Goal: Transaction & Acquisition: Purchase product/service

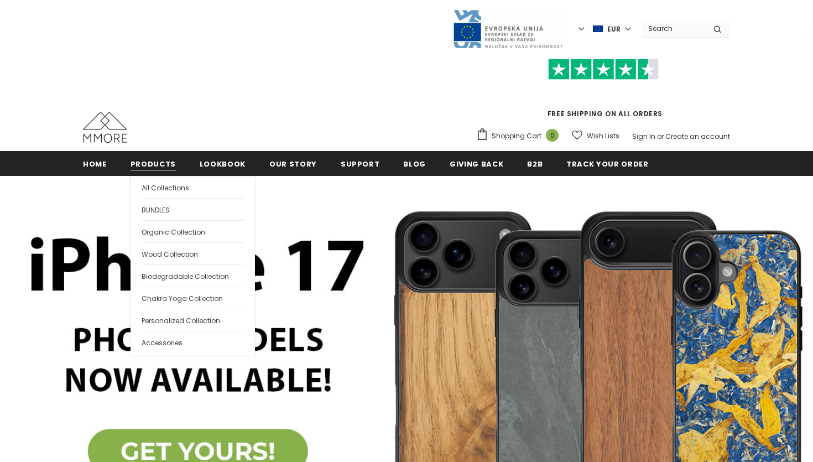
click at [162, 164] on span "Products" at bounding box center [153, 164] width 45 height 11
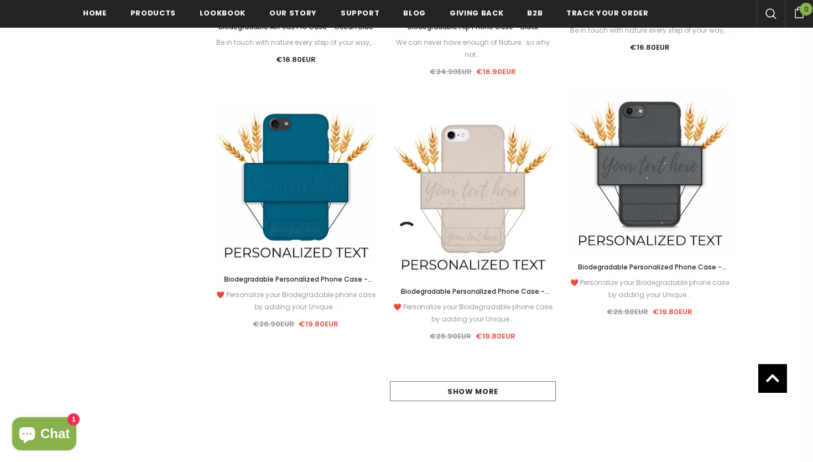
scroll to position [989, 0]
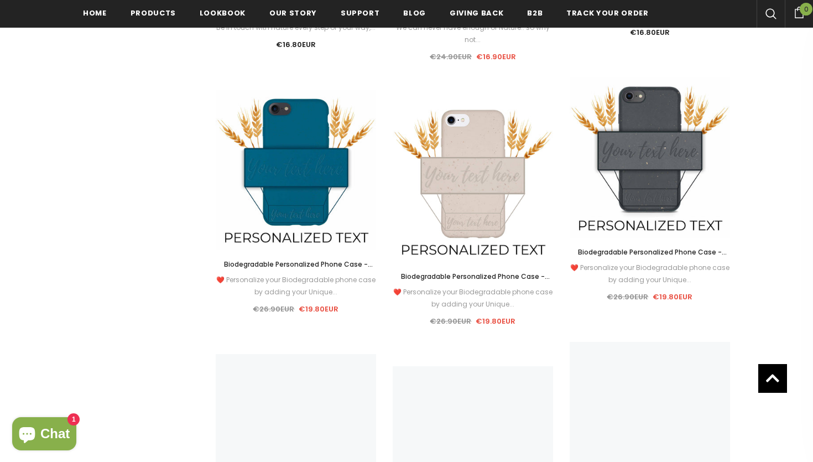
click at [522, 382] on div "Sale Select options Quick View 100% RECYCLABLE Tempered glass 2D/3D screen prot…" at bounding box center [472, 360] width 531 height 2115
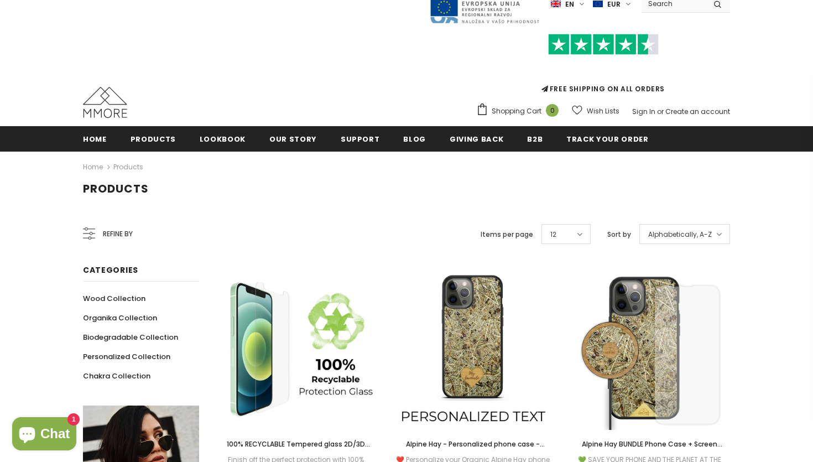
scroll to position [32, 0]
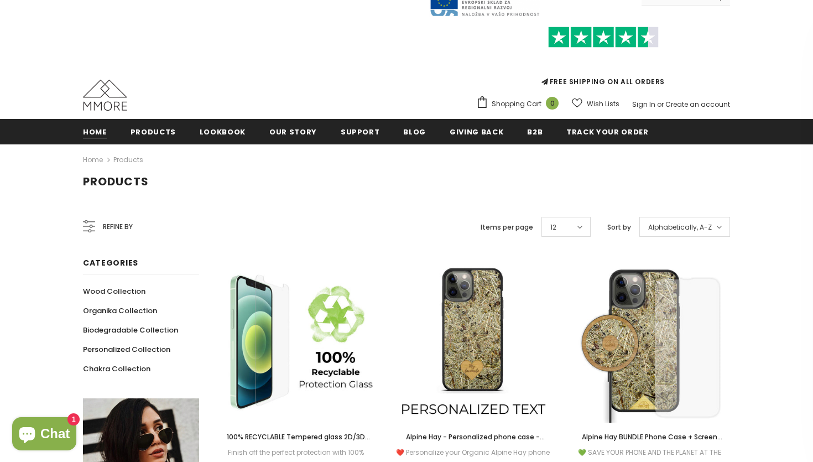
click at [101, 127] on span "Home" at bounding box center [95, 132] width 24 height 11
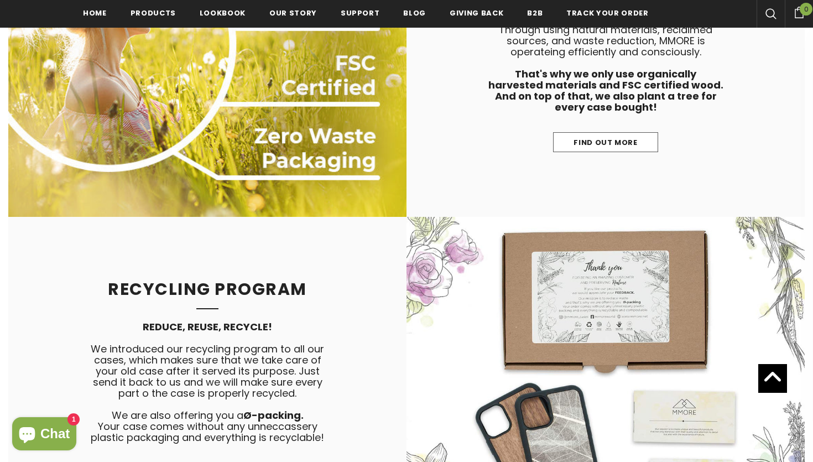
scroll to position [5013, 0]
